Goal: Complete application form

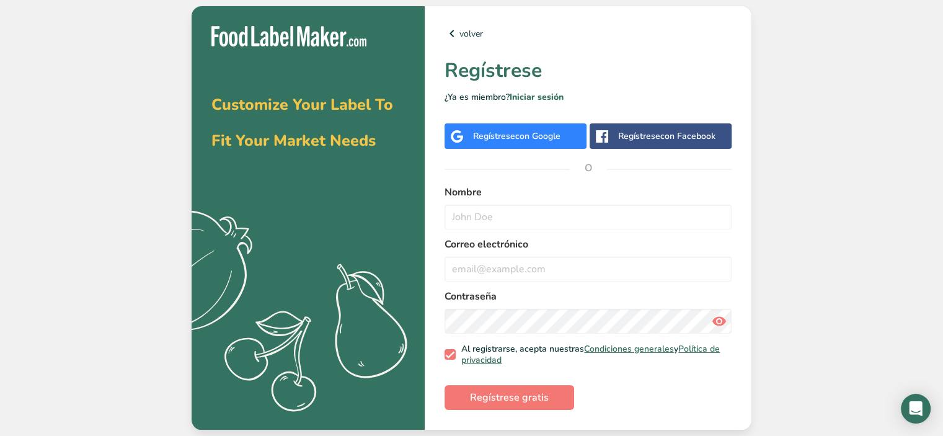
click at [524, 134] on span "con Google" at bounding box center [537, 136] width 45 height 12
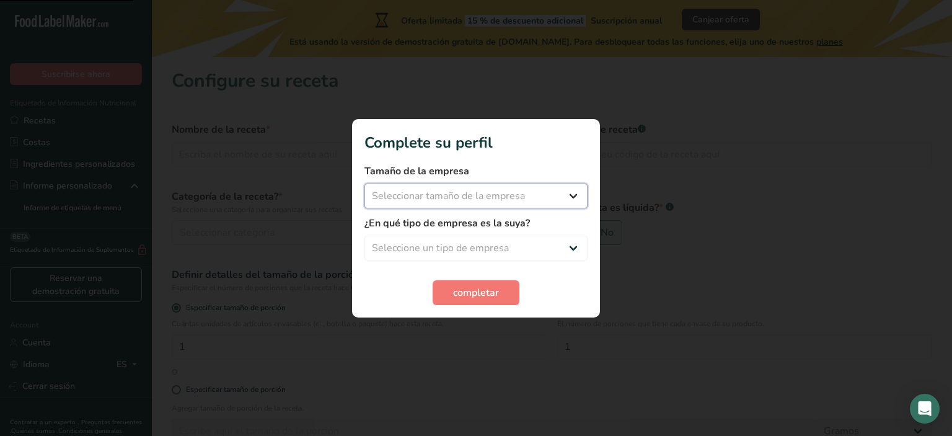
click at [466, 196] on select "Seleccionar tamaño de la empresa" at bounding box center [476, 196] width 223 height 25
click at [510, 193] on select "Seleccionar tamaño de la empresa" at bounding box center [476, 196] width 223 height 25
click at [600, 200] on section "Complete su perfil Tamaño de la empresa Seleccionar tamaño de la empresa Menos …" at bounding box center [476, 218] width 248 height 198
click at [569, 201] on select "Seleccionar tamaño de la empresa Menos de 10 empleados De 10 a 50 empleados De …" at bounding box center [476, 196] width 223 height 25
select select "1"
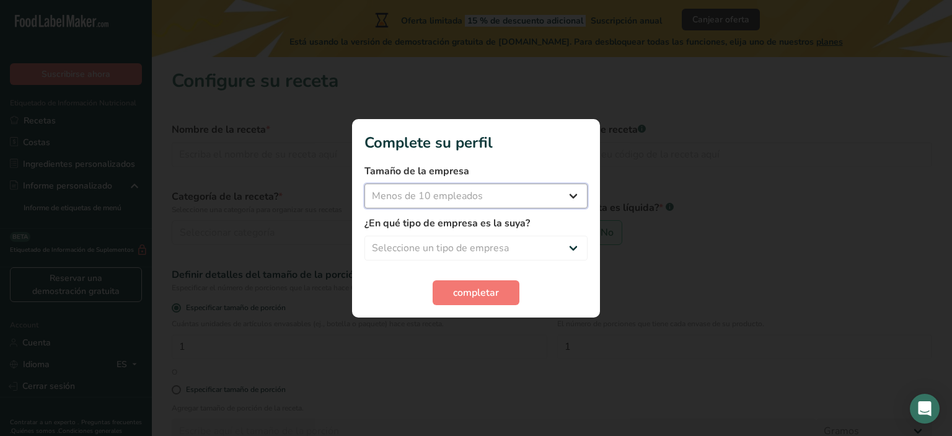
click at [365, 184] on select "Seleccionar tamaño de la empresa Menos de 10 empleados De 10 a 50 empleados De …" at bounding box center [476, 196] width 223 height 25
click at [465, 230] on label "¿En qué tipo de empresa es la suya?" at bounding box center [476, 223] width 223 height 15
click at [476, 249] on select "Seleccione un tipo de empresa Fabricante de alimentos envasados Restaurante y c…" at bounding box center [476, 248] width 223 height 25
select select "8"
click at [365, 236] on select "Seleccione un tipo de empresa Fabricante de alimentos envasados Restaurante y c…" at bounding box center [476, 248] width 223 height 25
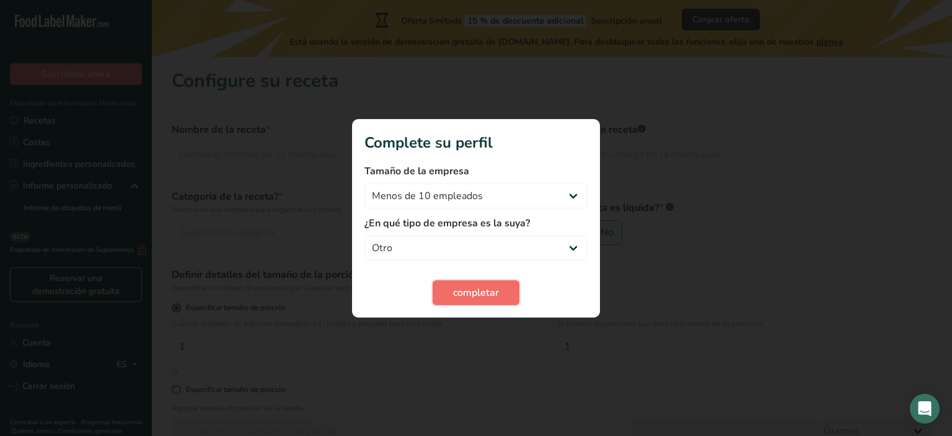
click at [483, 290] on span "completar" at bounding box center [476, 292] width 46 height 15
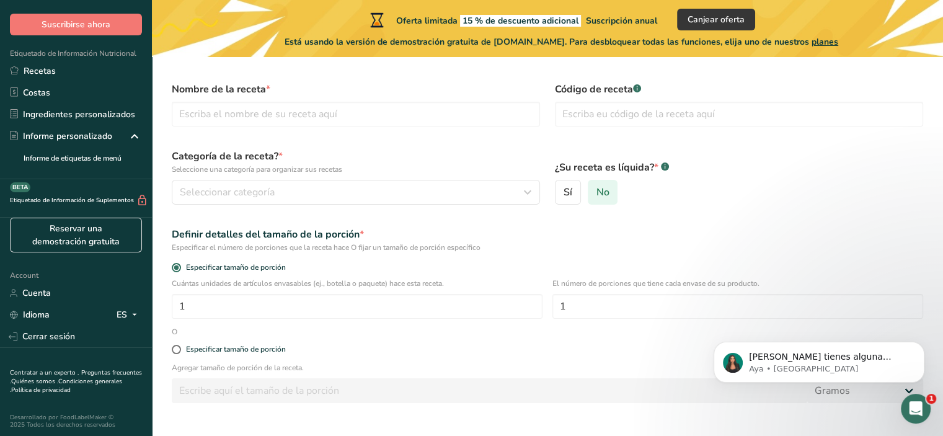
scroll to position [62, 0]
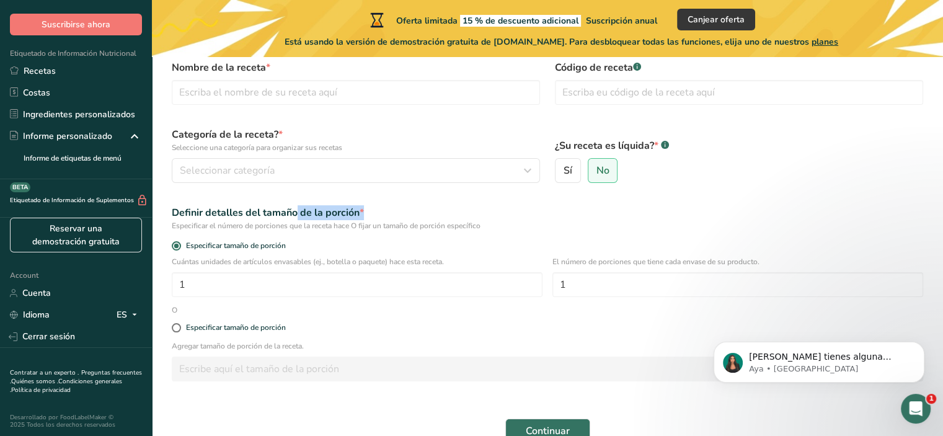
drag, startPoint x: 260, startPoint y: 213, endPoint x: 383, endPoint y: 213, distance: 123.4
click at [377, 213] on div "Definir detalles del tamaño de la porción *" at bounding box center [548, 212] width 752 height 15
click at [397, 215] on div "Definir detalles del tamaño de la porción *" at bounding box center [548, 212] width 752 height 15
drag, startPoint x: 293, startPoint y: 213, endPoint x: 308, endPoint y: 215, distance: 15.1
click at [308, 215] on div "Definir detalles del tamaño de la porción *" at bounding box center [548, 212] width 752 height 15
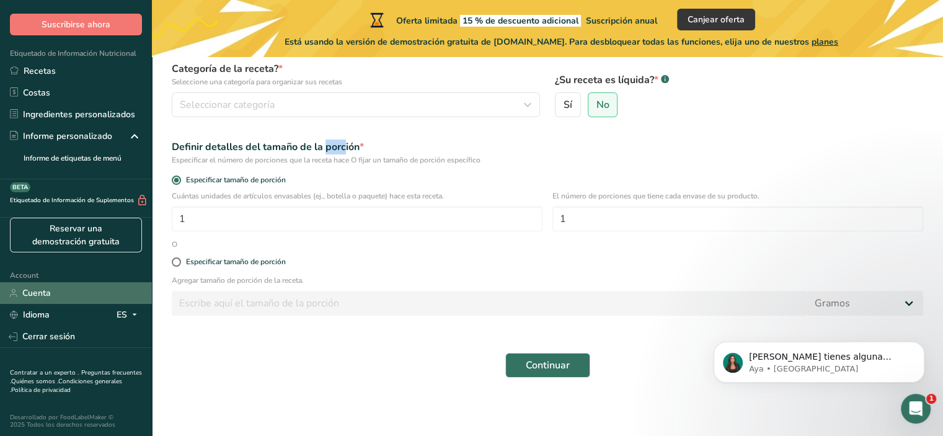
scroll to position [129, 0]
